Goal: Task Accomplishment & Management: Manage account settings

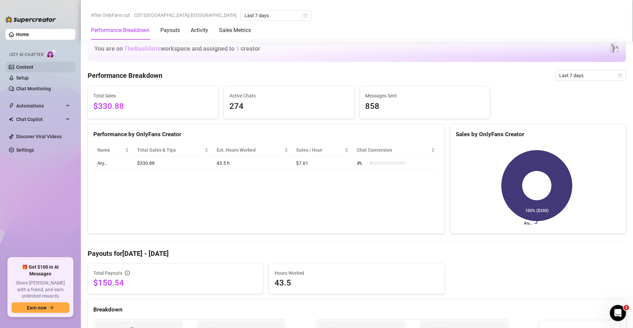
scroll to position [358, 0]
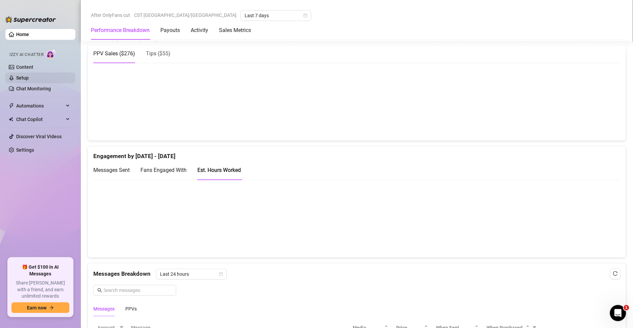
click at [23, 78] on link "Setup" at bounding box center [22, 77] width 12 height 5
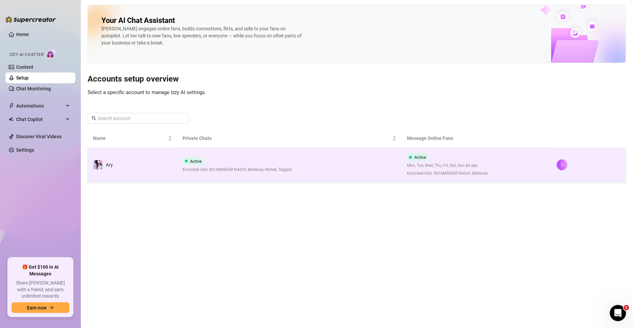
click at [451, 168] on span "Mon, Tue, Wed, Thu, Fri, Sat, Sun all day" at bounding box center [447, 165] width 81 height 6
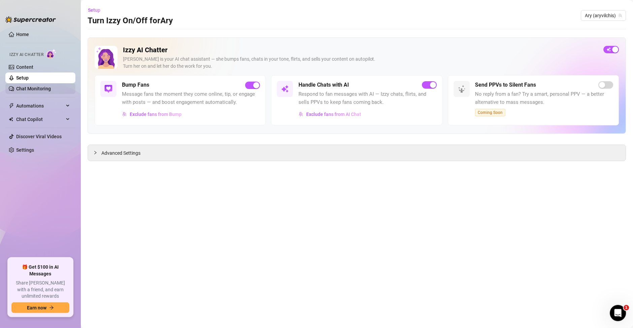
click at [29, 86] on link "Chat Monitoring" at bounding box center [33, 88] width 35 height 5
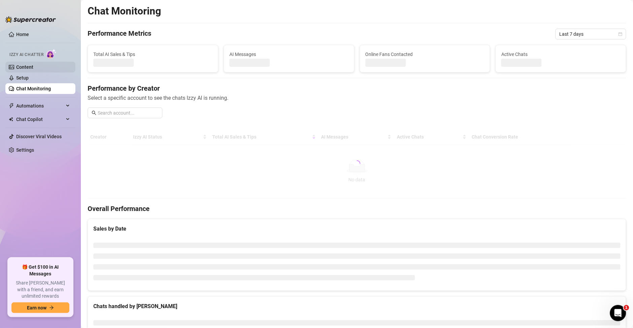
click at [33, 67] on link "Content" at bounding box center [24, 66] width 17 height 5
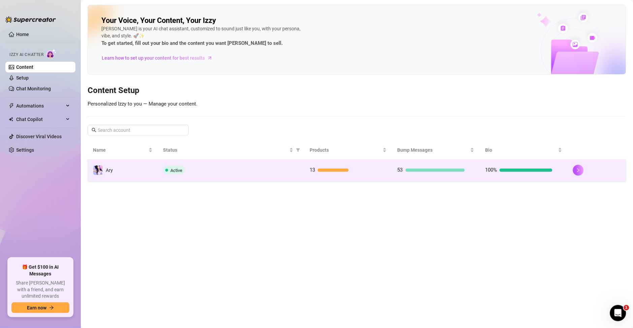
click at [471, 171] on div "53" at bounding box center [435, 170] width 77 height 8
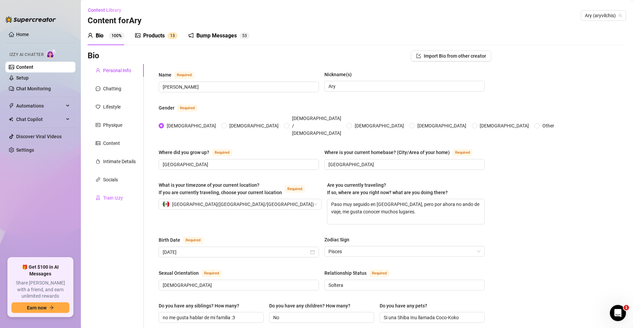
click at [119, 198] on div "Train Izzy" at bounding box center [113, 197] width 20 height 7
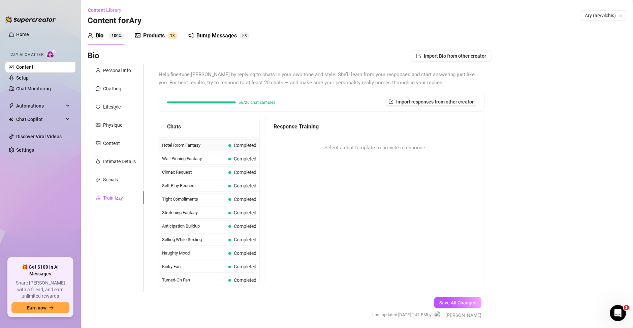
scroll to position [266, 0]
click at [157, 27] on div "Products 1 3" at bounding box center [156, 35] width 42 height 19
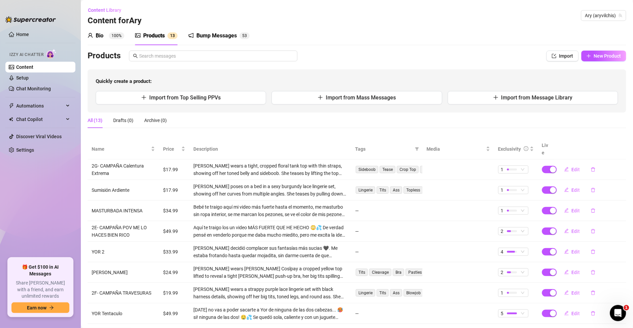
click at [211, 40] on div "Bump Messages 5 3" at bounding box center [218, 35] width 61 height 19
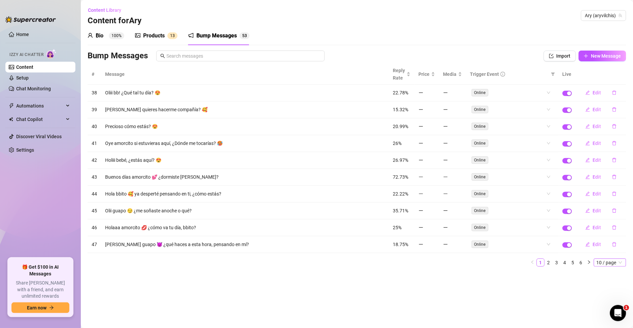
click at [609, 263] on span "10 / page" at bounding box center [610, 262] width 27 height 7
click at [606, 308] on div "100 / page" at bounding box center [610, 306] width 23 height 7
